Goal: Ask a question

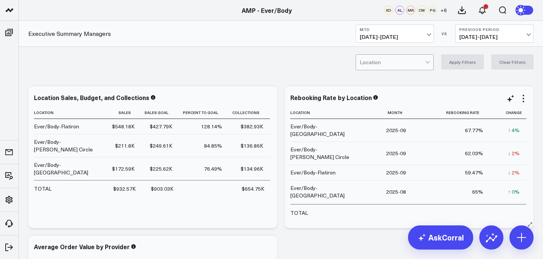
click at [423, 29] on b "MTD" at bounding box center [395, 29] width 70 height 5
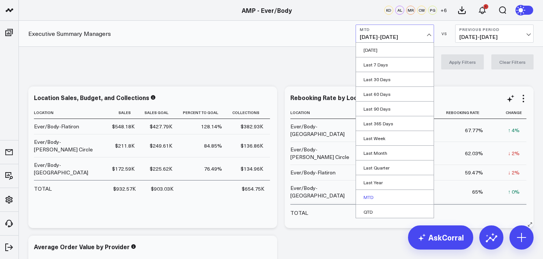
click at [372, 194] on link "MTD" at bounding box center [395, 197] width 78 height 14
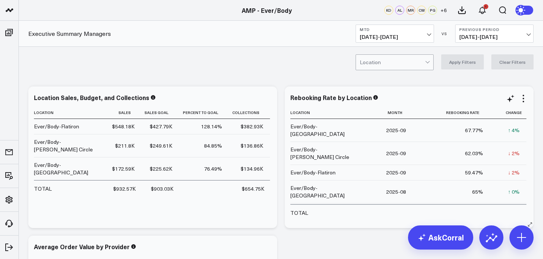
click at [443, 46] on div "Executive Summary Managers MTD [DATE] - [DATE] VS Previous Period [DATE] - [DAT…" at bounding box center [281, 34] width 524 height 26
click at [424, 40] on span "09/07/25 - 10/06/25" at bounding box center [395, 37] width 70 height 6
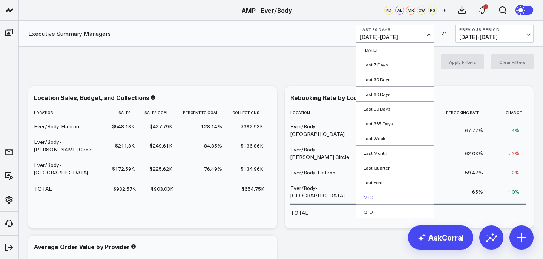
click at [372, 196] on link "MTD" at bounding box center [395, 197] width 78 height 14
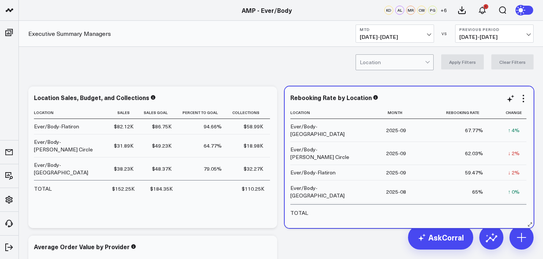
click at [440, 131] on td "67.77%" at bounding box center [451, 130] width 77 height 23
click at [418, 102] on div "Rebooking Rate by Location" at bounding box center [408, 98] width 237 height 9
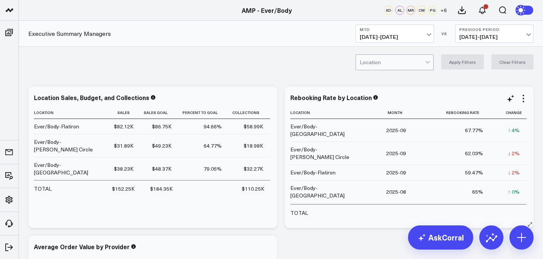
click at [400, 121] on td "2025-09" at bounding box center [389, 130] width 47 height 23
click at [400, 115] on th "Month" at bounding box center [389, 112] width 47 height 12
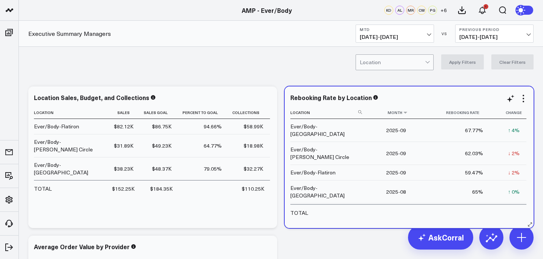
click at [406, 115] on th "Month" at bounding box center [389, 112] width 47 height 12
click at [406, 115] on icon at bounding box center [405, 112] width 6 height 5
click at [405, 115] on icon at bounding box center [405, 112] width 6 height 5
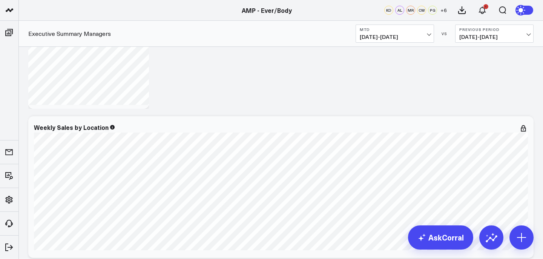
scroll to position [1114, 0]
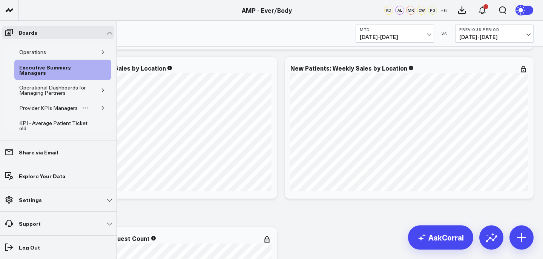
click at [103, 103] on div "Provider KPIs Managers" at bounding box center [62, 107] width 97 height 15
click at [102, 106] on icon "button" at bounding box center [103, 108] width 2 height 4
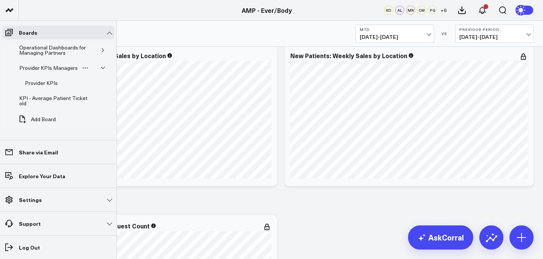
scroll to position [1129, 0]
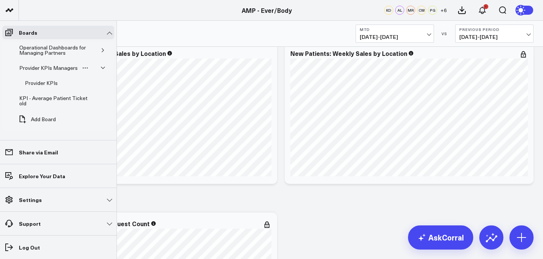
click at [100, 64] on div "Provider KPIs Managers" at bounding box center [62, 67] width 97 height 15
click at [99, 65] on button "button" at bounding box center [103, 68] width 8 height 8
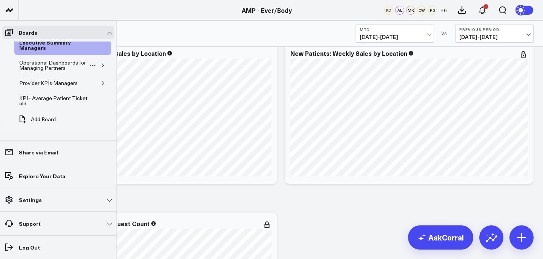
scroll to position [0, 0]
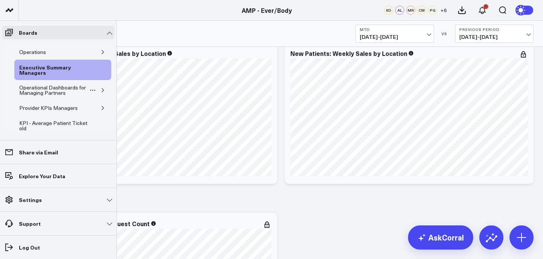
click at [101, 89] on icon "button" at bounding box center [103, 90] width 5 height 5
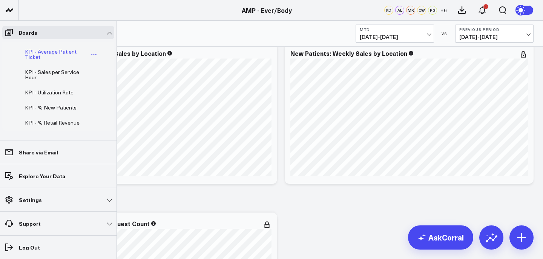
scroll to position [58, 0]
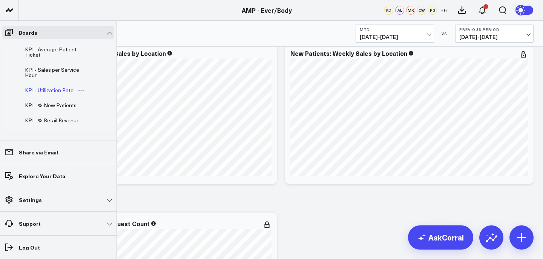
click at [62, 85] on link "KPI - Utilization Rate" at bounding box center [55, 90] width 70 height 15
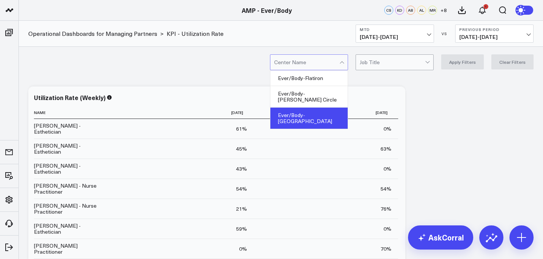
click at [332, 107] on div "Ever/Body-[GEOGRAPHIC_DATA]" at bounding box center [308, 117] width 77 height 21
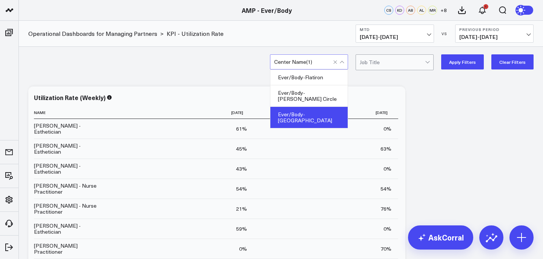
click at [470, 64] on button "Apply Filters" at bounding box center [462, 61] width 43 height 15
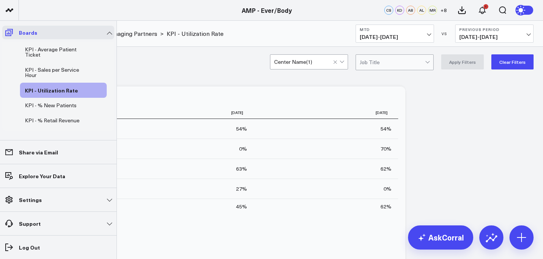
scroll to position [53, 0]
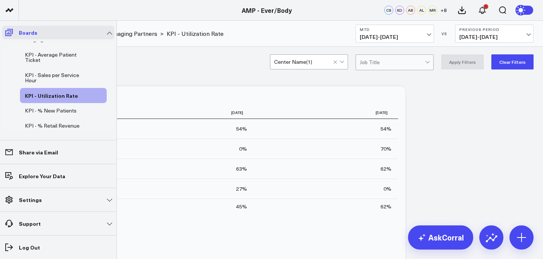
click at [9, 34] on icon at bounding box center [9, 32] width 9 height 9
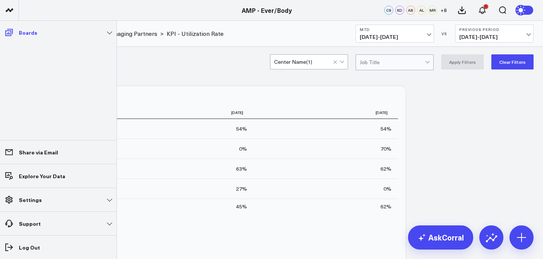
click at [8, 32] on icon at bounding box center [9, 32] width 9 height 9
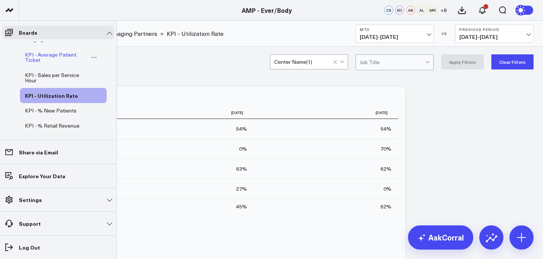
scroll to position [0, 0]
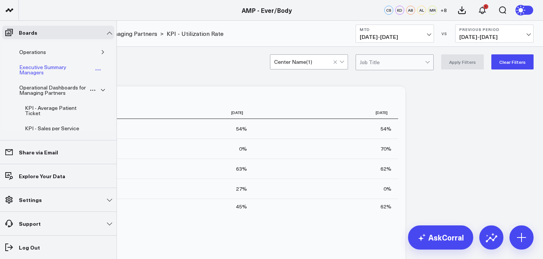
click at [50, 70] on div "Executive Summary Managers" at bounding box center [54, 70] width 75 height 14
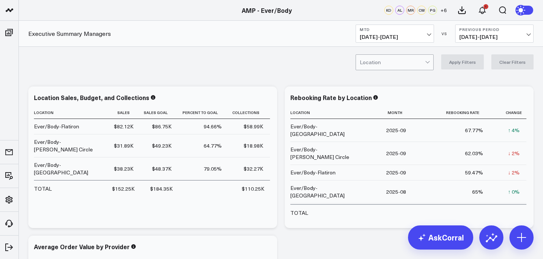
click at [394, 69] on div at bounding box center [392, 62] width 65 height 15
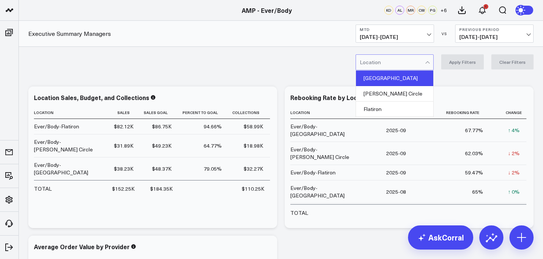
click at [397, 78] on div "[GEOGRAPHIC_DATA]" at bounding box center [394, 77] width 77 height 15
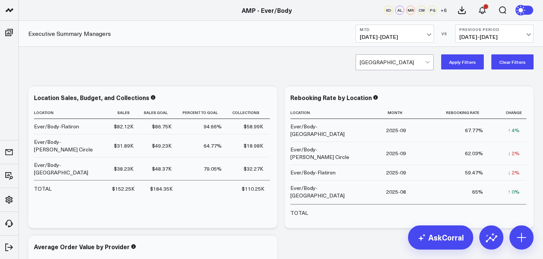
click at [451, 70] on div "option Williamsburg, selected. Williamsburg Apply Filters Clear Filters" at bounding box center [281, 62] width 524 height 30
click at [464, 56] on button "Apply Filters" at bounding box center [462, 61] width 43 height 15
click at [353, 57] on div "Williamsburg Apply Filters Clear Filters" at bounding box center [281, 62] width 524 height 30
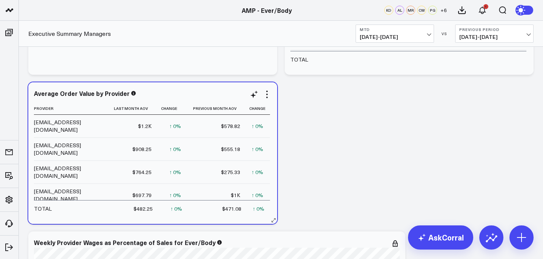
click at [271, 97] on div "Average Order Value by Provider Provider Last Month Aov Change Previous Month A…" at bounding box center [152, 152] width 249 height 141
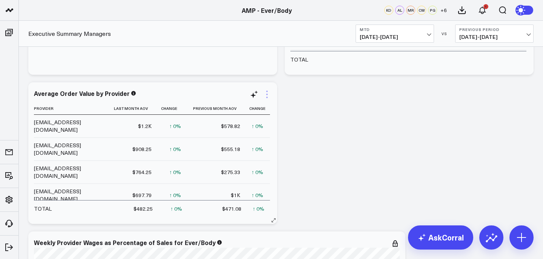
click at [266, 95] on icon at bounding box center [266, 94] width 9 height 9
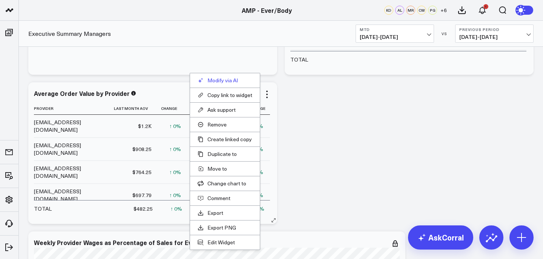
click at [220, 83] on button "Modify via AI" at bounding box center [225, 80] width 55 height 7
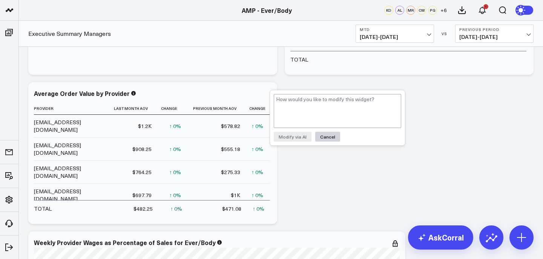
click at [324, 138] on button "Cancel" at bounding box center [327, 137] width 25 height 10
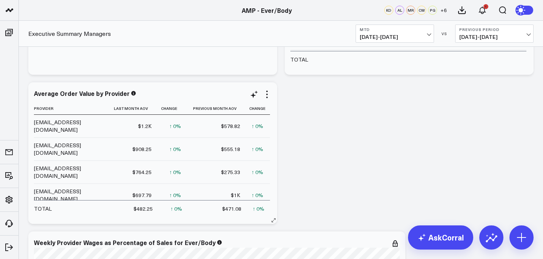
click at [129, 124] on td "$1.2K" at bounding box center [133, 126] width 49 height 23
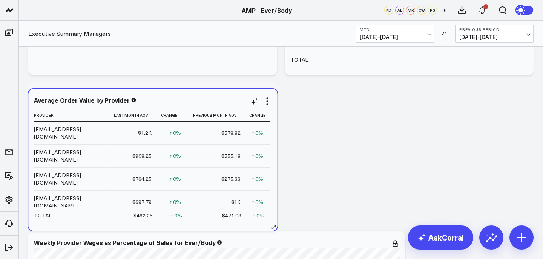
click at [104, 126] on td "[EMAIL_ADDRESS][DOMAIN_NAME]" at bounding box center [71, 132] width 75 height 23
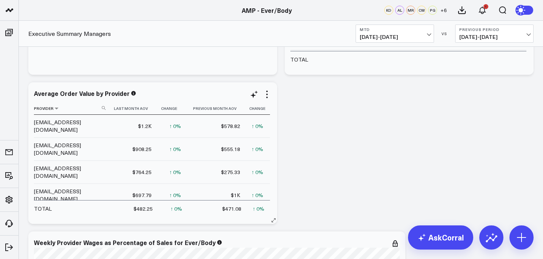
click at [55, 112] on th "Provider" at bounding box center [71, 108] width 75 height 12
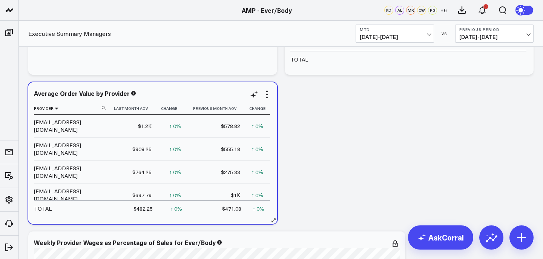
click at [55, 107] on icon at bounding box center [57, 108] width 6 height 5
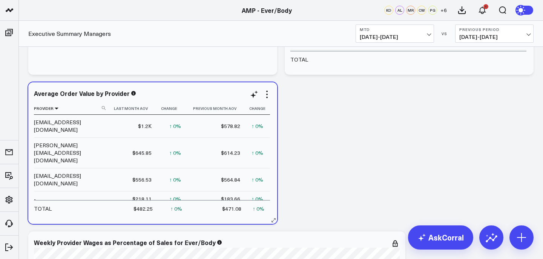
click at [55, 107] on icon at bounding box center [57, 108] width 6 height 5
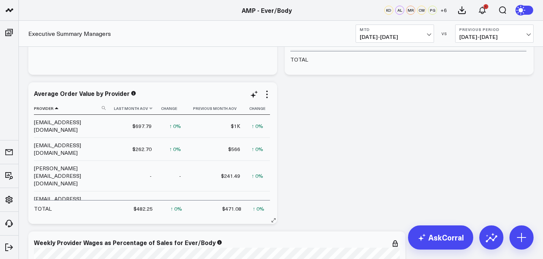
click at [138, 110] on th "Last Month Aov" at bounding box center [133, 108] width 49 height 12
click at [153, 110] on th "Last Month Aov" at bounding box center [133, 108] width 49 height 12
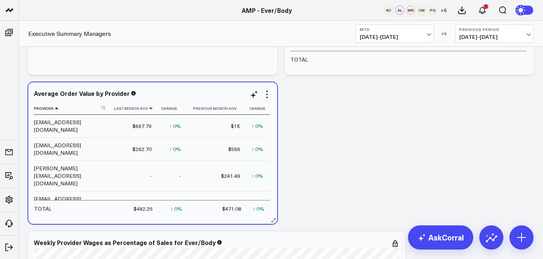
click at [150, 109] on icon at bounding box center [151, 108] width 6 height 5
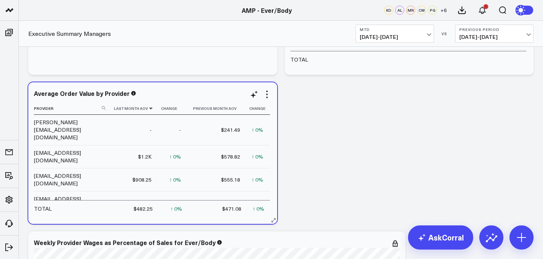
click at [151, 110] on icon at bounding box center [151, 108] width 6 height 5
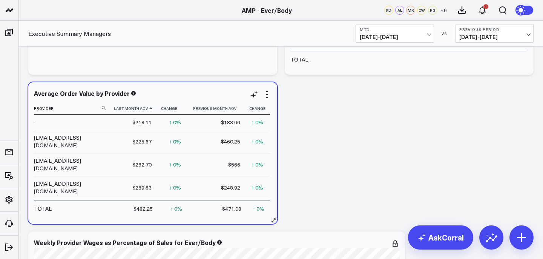
click at [151, 110] on icon at bounding box center [151, 108] width 6 height 5
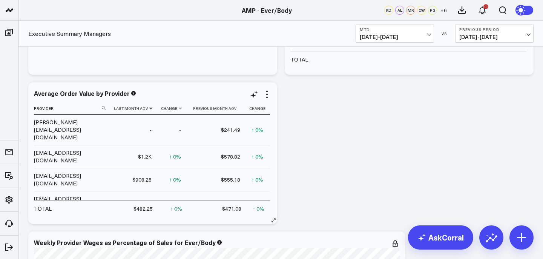
click at [183, 111] on th "Change" at bounding box center [172, 108] width 29 height 12
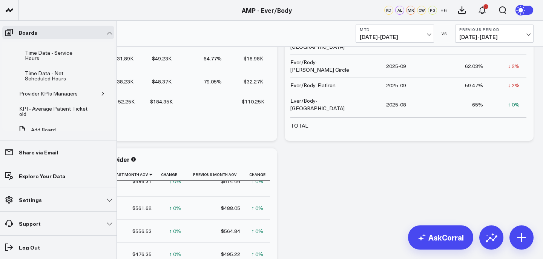
scroll to position [218, 0]
click at [99, 93] on button "button" at bounding box center [103, 93] width 8 height 8
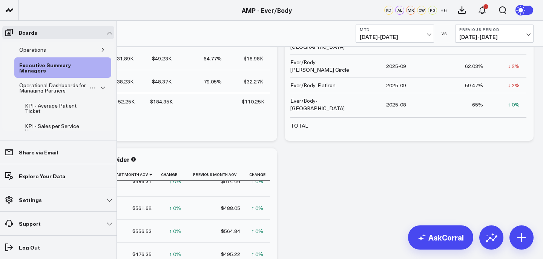
scroll to position [0, 0]
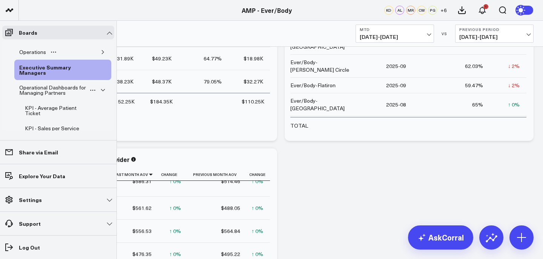
click at [101, 53] on icon "button" at bounding box center [103, 52] width 5 height 5
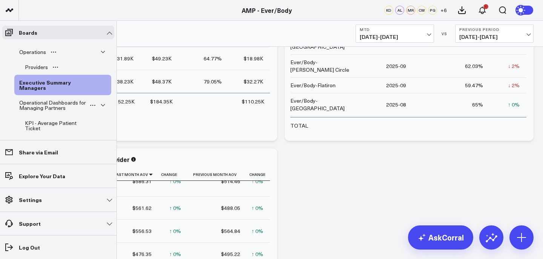
click at [93, 64] on div "Providers" at bounding box center [63, 67] width 87 height 15
click at [38, 63] on div "Providers" at bounding box center [36, 67] width 27 height 9
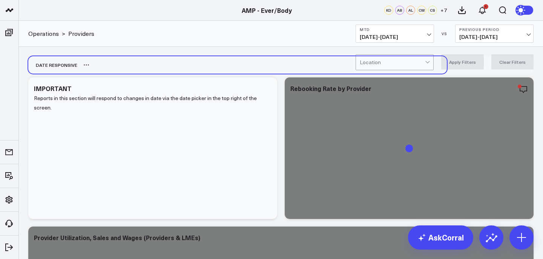
click at [168, 61] on div "Date Responsive" at bounding box center [237, 64] width 418 height 17
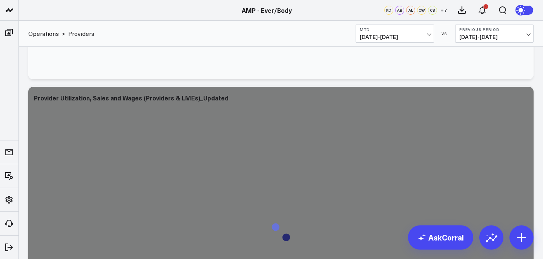
scroll to position [289, 0]
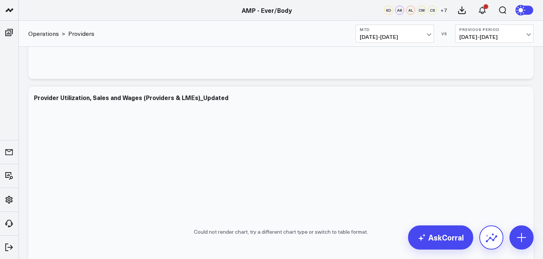
click at [488, 245] on button at bounding box center [491, 237] width 24 height 24
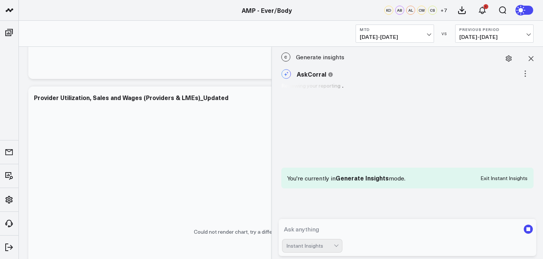
click at [394, 225] on textarea at bounding box center [401, 229] width 238 height 14
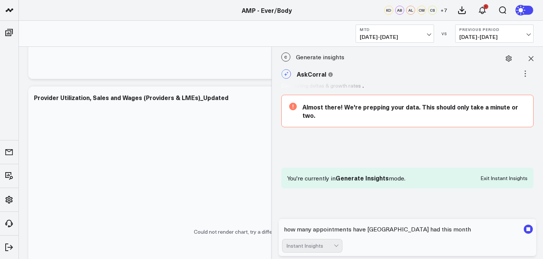
type textarea "how many appointments have williamsburg had this month?"
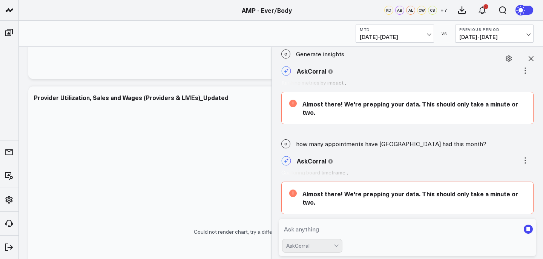
scroll to position [40, 0]
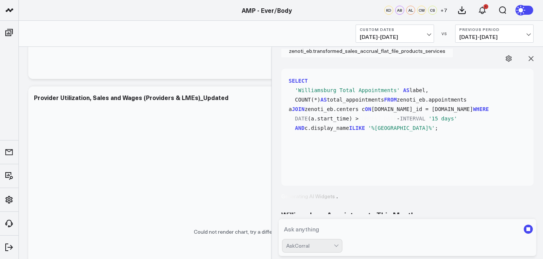
scroll to position [222, 0]
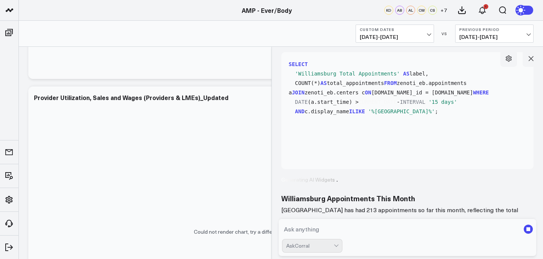
click at [393, 221] on form "AskCorral" at bounding box center [408, 237] width 258 height 37
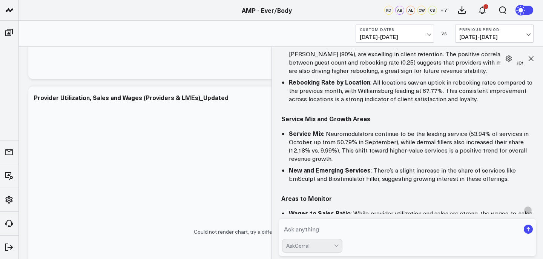
scroll to position [915, 0]
